Goal: Book appointment/travel/reservation

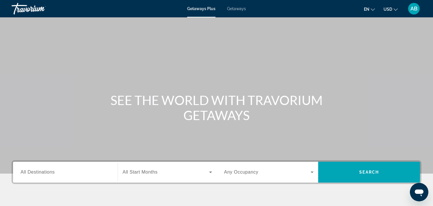
click at [46, 170] on span "All Destinations" at bounding box center [38, 172] width 34 height 5
click at [46, 169] on input "Destination All Destinations" at bounding box center [66, 172] width 90 height 7
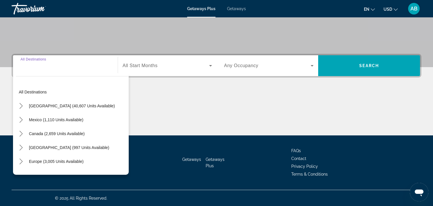
scroll to position [107, 0]
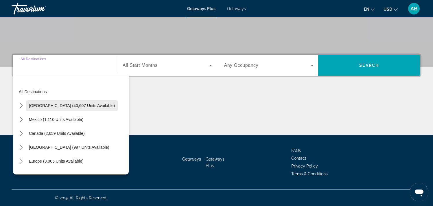
click at [69, 108] on span "United States (40,607 units available)" at bounding box center [72, 105] width 86 height 5
type input "**********"
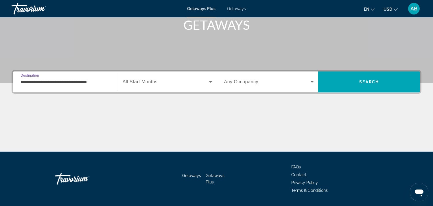
click at [151, 81] on span "All Start Months" at bounding box center [140, 81] width 35 height 5
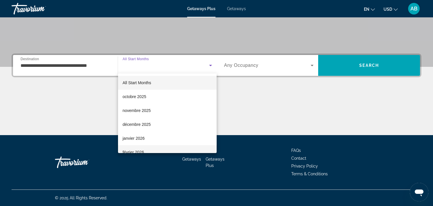
click at [146, 148] on mat-option "février 2026" at bounding box center [167, 152] width 99 height 14
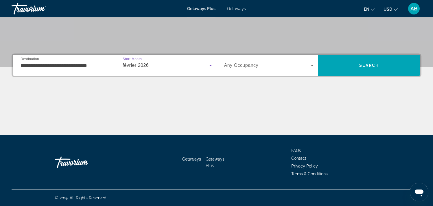
click at [245, 64] on span "Any Occupancy" at bounding box center [241, 65] width 34 height 5
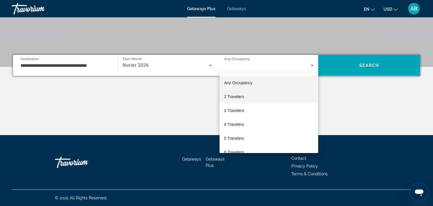
click at [240, 98] on span "2 Travelers" at bounding box center [234, 96] width 20 height 7
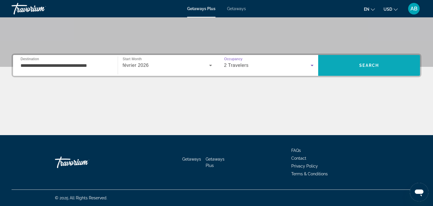
click at [360, 67] on span "Search" at bounding box center [369, 65] width 20 height 5
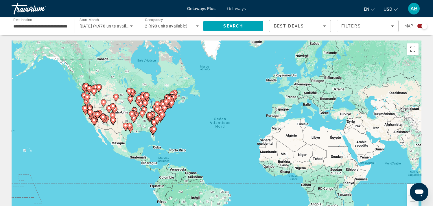
drag, startPoint x: 164, startPoint y: 115, endPoint x: 186, endPoint y: 120, distance: 22.3
click at [186, 120] on div "Pour activer le glissement avec le clavier, appuyez sur Alt+Entrée. Une fois ce…" at bounding box center [217, 128] width 410 height 174
click at [409, 186] on button "Zoom avant" at bounding box center [413, 190] width 12 height 12
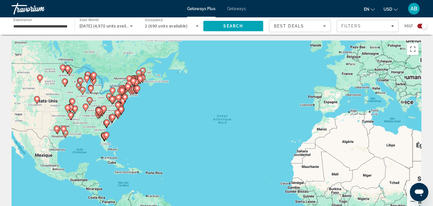
click at [409, 186] on button "Zoom avant" at bounding box center [413, 190] width 12 height 12
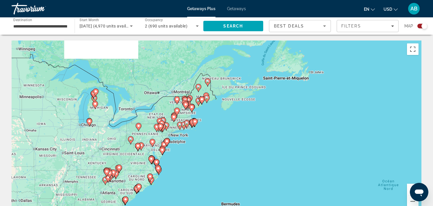
drag, startPoint x: 165, startPoint y: 91, endPoint x: 372, endPoint y: 184, distance: 227.2
click at [372, 184] on div "Pour activer le glissement avec le clavier, appuyez sur Alt+Entrée. Une fois ce…" at bounding box center [217, 128] width 410 height 174
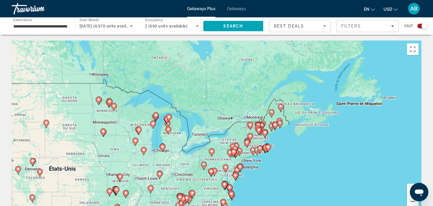
click at [409, 187] on button "Zoom avant" at bounding box center [413, 190] width 12 height 12
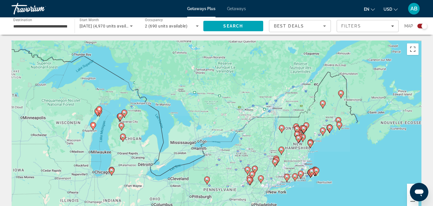
click at [409, 187] on button "Zoom avant" at bounding box center [413, 190] width 12 height 12
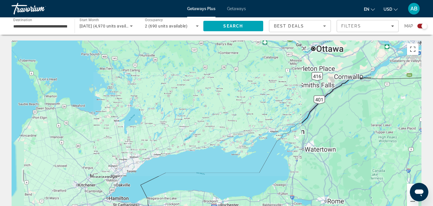
drag, startPoint x: 268, startPoint y: 103, endPoint x: 104, endPoint y: 43, distance: 175.0
click at [111, 44] on div "Main content" at bounding box center [217, 128] width 410 height 174
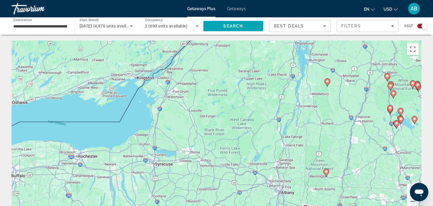
drag, startPoint x: 284, startPoint y: 114, endPoint x: 147, endPoint y: 91, distance: 138.1
click at [147, 91] on div "Pour activer le glissement avec le clavier, appuyez sur Alt+Entrée. Une fois ce…" at bounding box center [217, 128] width 410 height 174
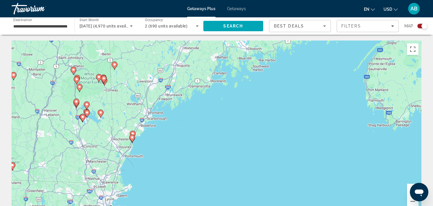
drag, startPoint x: 293, startPoint y: 122, endPoint x: 270, endPoint y: 159, distance: 43.1
click at [270, 159] on div "Pour activer le glissement avec le clavier, appuyez sur Alt+Entrée. Une fois ce…" at bounding box center [217, 128] width 410 height 174
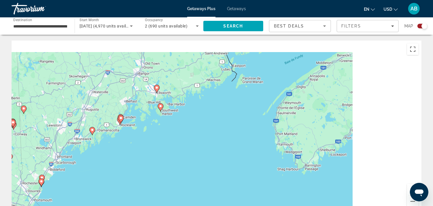
drag, startPoint x: 229, startPoint y: 108, endPoint x: 138, endPoint y: 130, distance: 94.3
click at [124, 135] on div "Pour activer le glissement avec le clavier, appuyez sur Alt+Entrée. Une fois ce…" at bounding box center [217, 128] width 410 height 174
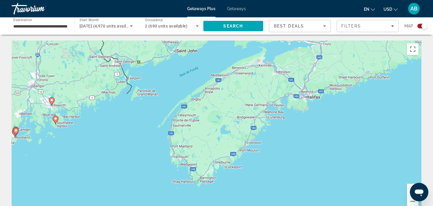
drag, startPoint x: 228, startPoint y: 111, endPoint x: 248, endPoint y: 179, distance: 70.4
click at [248, 179] on div "Pour activer le glissement avec le clavier, appuyez sur Alt+Entrée. Une fois ce…" at bounding box center [217, 128] width 410 height 174
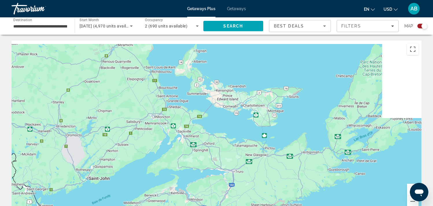
drag, startPoint x: 284, startPoint y: 145, endPoint x: 199, endPoint y: 178, distance: 91.3
click at [199, 178] on div "Pour activer le glissement avec le clavier, appuyez sur Alt+Entrée. Une fois ce…" at bounding box center [217, 128] width 410 height 174
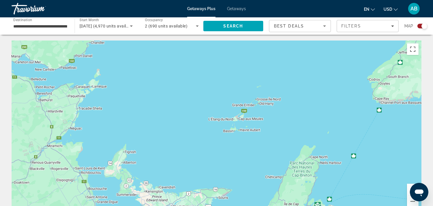
drag, startPoint x: 299, startPoint y: 124, endPoint x: 256, endPoint y: 189, distance: 77.9
click at [256, 189] on div "Pour activer le glissement avec le clavier, appuyez sur Alt+Entrée. Une fois ce…" at bounding box center [217, 128] width 410 height 174
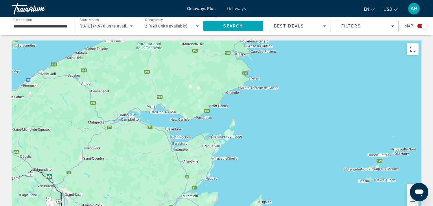
drag, startPoint x: 130, startPoint y: 139, endPoint x: 267, endPoint y: 184, distance: 144.6
click at [267, 184] on div "Main content" at bounding box center [217, 128] width 410 height 174
click at [413, 203] on button "Zoom arrière" at bounding box center [413, 202] width 12 height 12
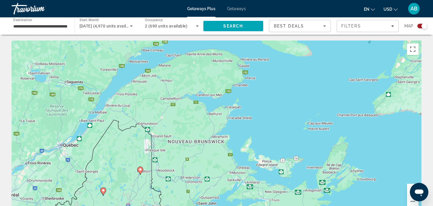
drag, startPoint x: 228, startPoint y: 148, endPoint x: 273, endPoint y: 69, distance: 91.2
click at [278, 59] on div "Pour activer le glissement avec le clavier, appuyez sur Alt+Entrée. Une fois ce…" at bounding box center [217, 128] width 410 height 174
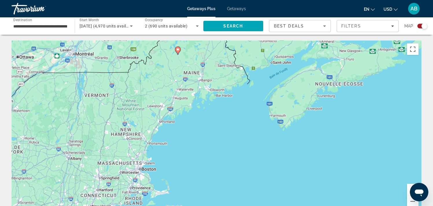
drag, startPoint x: 229, startPoint y: 107, endPoint x: 240, endPoint y: 84, distance: 25.6
click at [243, 74] on div "Pour activer le glissement avec le clavier, appuyez sur Alt+Entrée. Une fois ce…" at bounding box center [217, 128] width 410 height 174
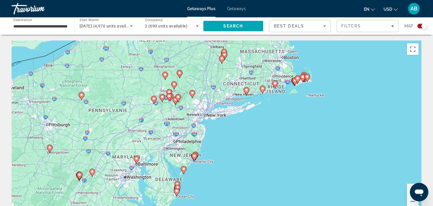
drag, startPoint x: 179, startPoint y: 146, endPoint x: 276, endPoint y: 146, distance: 97.2
click at [276, 146] on div "Pour activer le glissement avec le clavier, appuyez sur Alt+Entrée. Une fois ce…" at bounding box center [217, 128] width 410 height 174
click at [408, 187] on button "Zoom avant" at bounding box center [413, 190] width 12 height 12
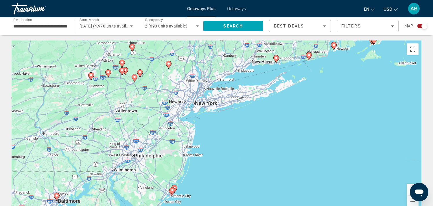
click at [408, 187] on button "Zoom avant" at bounding box center [413, 190] width 12 height 12
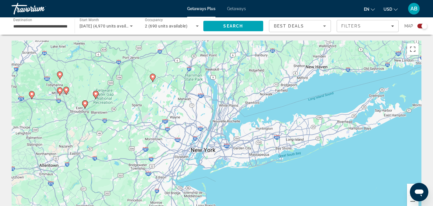
drag, startPoint x: 240, startPoint y: 164, endPoint x: 246, endPoint y: 184, distance: 20.2
click at [246, 184] on div "Pour activer le glissement avec le clavier, appuyez sur Alt+Entrée. Une fois ce…" at bounding box center [217, 128] width 410 height 174
